Goal: Use online tool/utility: Utilize a website feature to perform a specific function

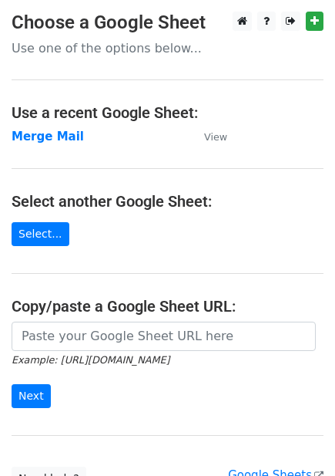
click at [50, 137] on strong "Merge Mail" at bounding box center [48, 137] width 72 height 14
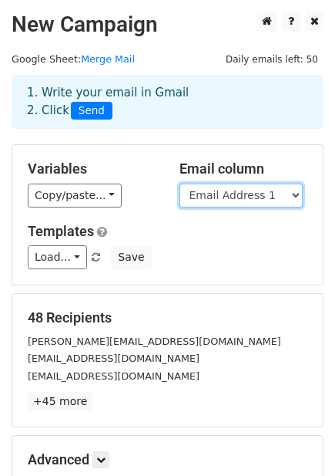
click at [248, 197] on select "Email Address 1 Email Address 2 Email Address 3 Email Address 4 Email Address 5…" at bounding box center [241, 196] width 123 height 24
select select "Email Address 9"
click at [180, 184] on select "Email Address 1 Email Address 2 Email Address 3 Email Address 4 Email Address 5…" at bounding box center [241, 196] width 123 height 24
